Goal: Check status: Check status

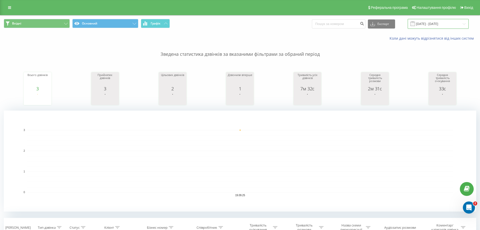
click at [446, 25] on input "[DATE] - [DATE]" at bounding box center [438, 24] width 61 height 10
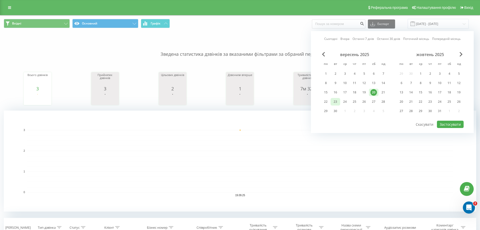
click at [336, 101] on div "23" at bounding box center [335, 101] width 7 height 7
click at [326, 100] on div "22" at bounding box center [326, 101] width 7 height 7
click at [328, 100] on div "22" at bounding box center [326, 101] width 7 height 7
click at [446, 122] on button "Застосувати" at bounding box center [450, 124] width 27 height 7
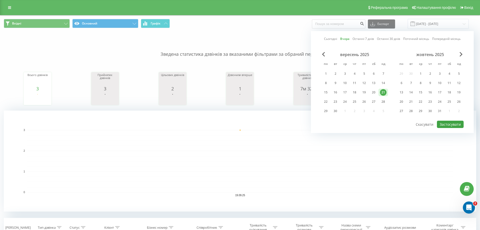
type input "[DATE] - [DATE]"
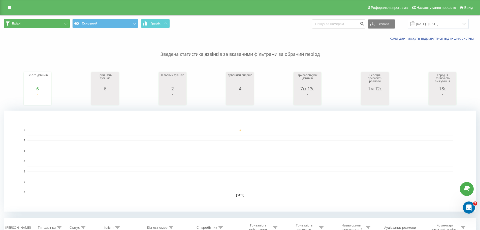
click at [61, 24] on button "Вхідні" at bounding box center [37, 23] width 66 height 9
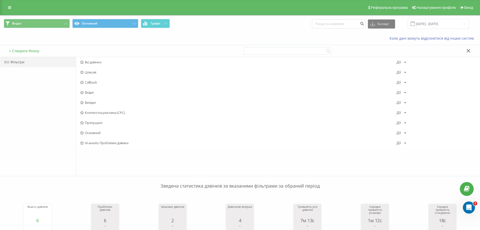
click at [38, 135] on div "Усі Фільтри" at bounding box center [38, 116] width 76 height 119
click at [66, 24] on icon at bounding box center [66, 24] width 4 height 2
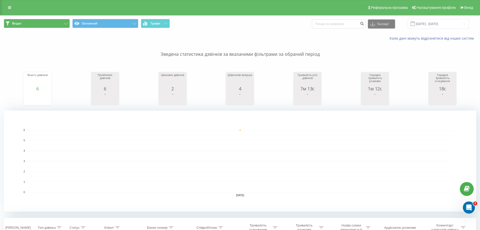
drag, startPoint x: 225, startPoint y: 162, endPoint x: 226, endPoint y: 139, distance: 22.2
click at [225, 162] on rect "A chart." at bounding box center [240, 161] width 426 height 62
click at [68, 25] on button "Вхідні" at bounding box center [37, 23] width 66 height 9
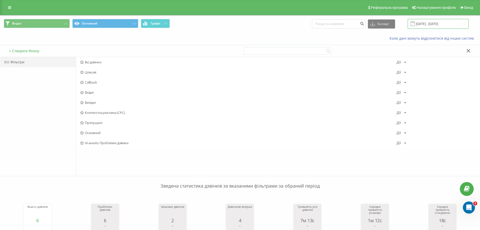
click at [427, 20] on input "[DATE] - [DATE]" at bounding box center [438, 24] width 61 height 10
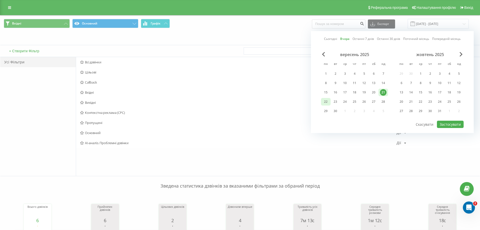
click at [325, 102] on div "22" at bounding box center [326, 101] width 7 height 7
click at [456, 125] on button "Застосувати" at bounding box center [450, 124] width 27 height 7
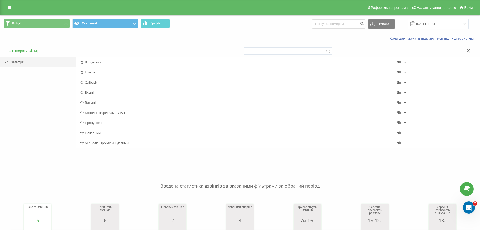
click at [339, 182] on p "Зведена статистика дзвінків за вказаними фільтрами за обраний період" at bounding box center [240, 180] width 473 height 17
click at [66, 27] on button "Вхідні" at bounding box center [37, 23] width 66 height 9
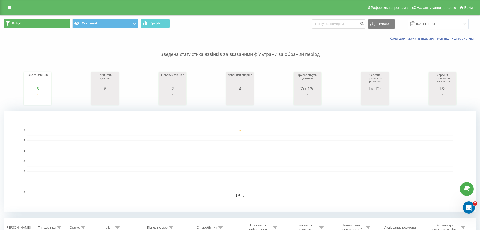
click at [62, 28] on button "Вхідні" at bounding box center [37, 23] width 66 height 9
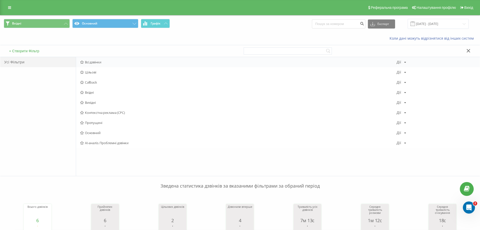
click at [89, 61] on span "Всі дзвінки" at bounding box center [238, 62] width 317 height 4
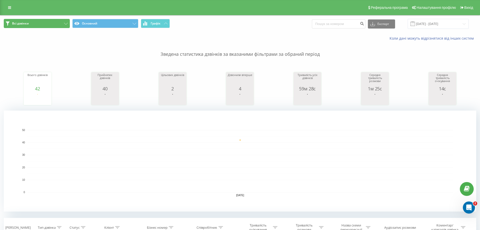
click at [65, 20] on button "Всі дзвінки" at bounding box center [37, 23] width 66 height 9
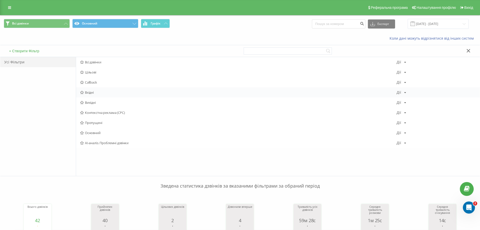
click at [97, 94] on span "Вхідні" at bounding box center [238, 93] width 317 height 4
